Goal: Transaction & Acquisition: Purchase product/service

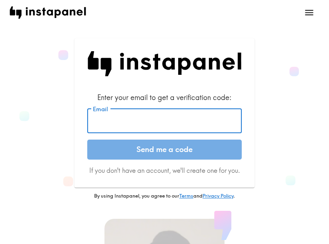
click at [149, 124] on input "Email" at bounding box center [164, 120] width 154 height 25
paste input "[EMAIL_ADDRESS][DOMAIN_NAME]"
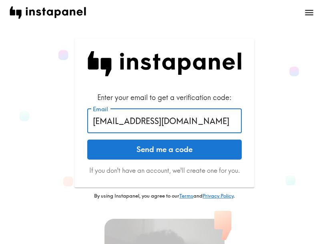
type input "[EMAIL_ADDRESS][DOMAIN_NAME]"
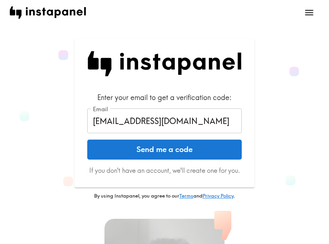
click at [149, 151] on button "Send me a code" at bounding box center [164, 150] width 154 height 20
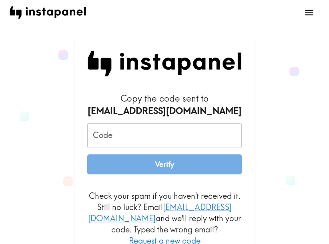
click at [122, 129] on input "Code" at bounding box center [164, 135] width 154 height 25
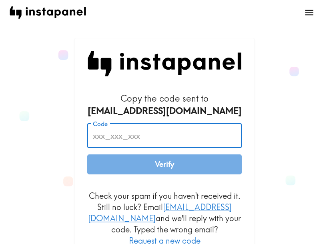
paste input "amB_yBQ_hTN"
type input "amB_yBQ_hTN"
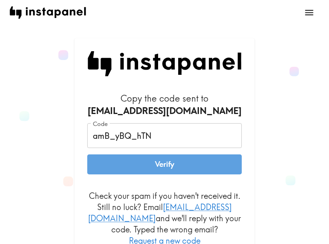
click at [134, 161] on button "Verify" at bounding box center [164, 164] width 154 height 20
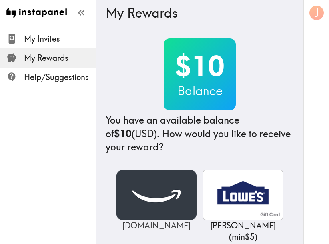
click at [169, 193] on img at bounding box center [156, 195] width 80 height 50
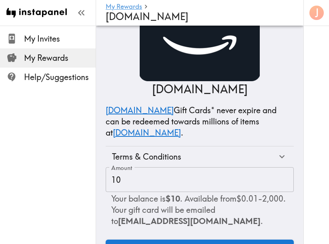
scroll to position [68, 0]
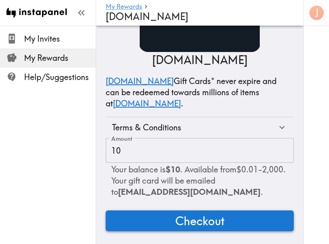
click at [175, 213] on span "Checkout" at bounding box center [199, 221] width 49 height 16
